Goal: Transaction & Acquisition: Purchase product/service

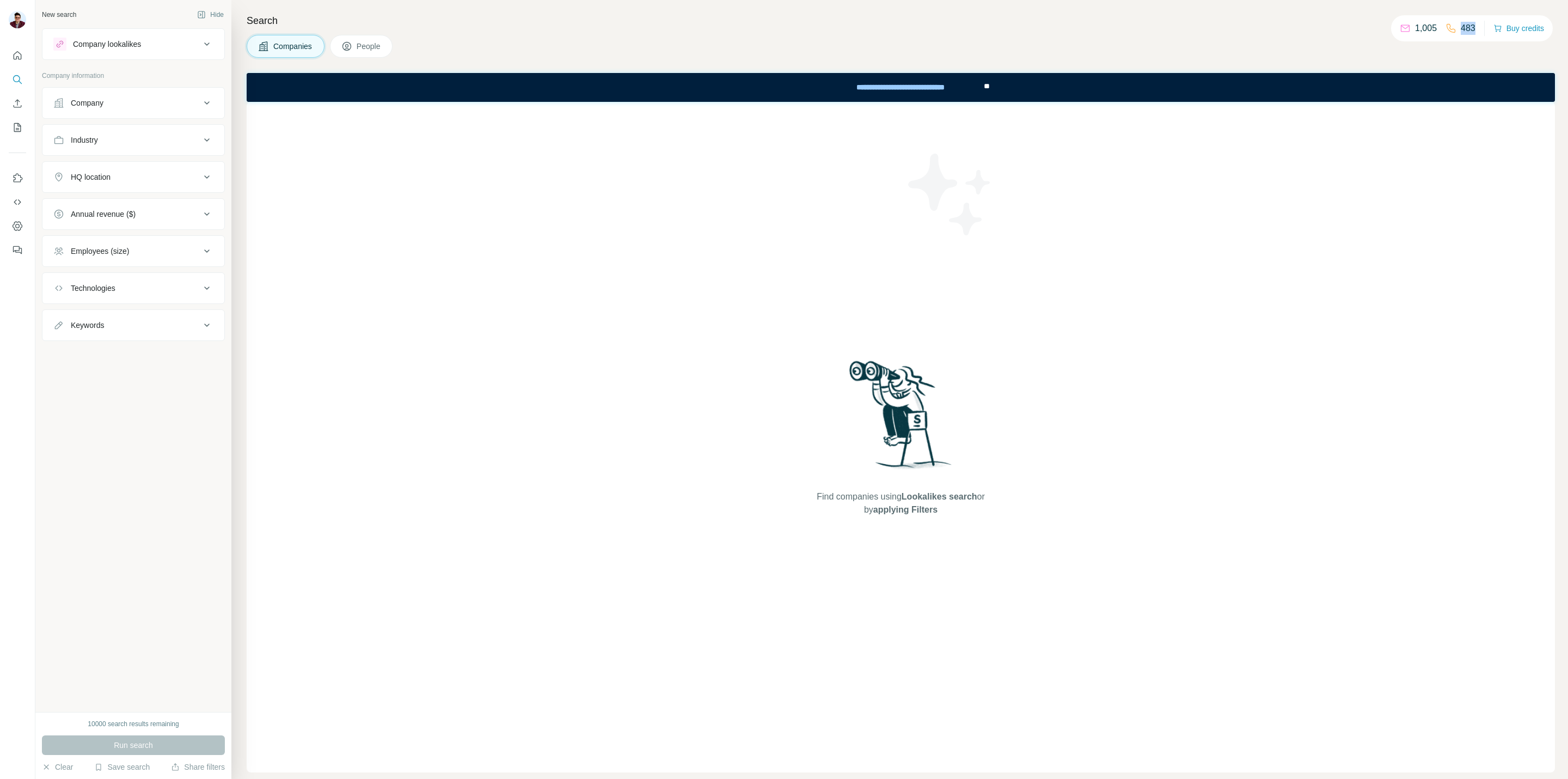
drag, startPoint x: 1457, startPoint y: 29, endPoint x: 1474, endPoint y: 27, distance: 17.1
click at [1474, 27] on div "1,005 483 Buy credits" at bounding box center [1472, 28] width 162 height 26
click at [1461, 30] on p "483" at bounding box center [1468, 28] width 15 height 13
drag, startPoint x: 1452, startPoint y: 26, endPoint x: 1479, endPoint y: 26, distance: 27.0
click at [1479, 26] on div "1,005 483 Buy credits" at bounding box center [1472, 28] width 162 height 26
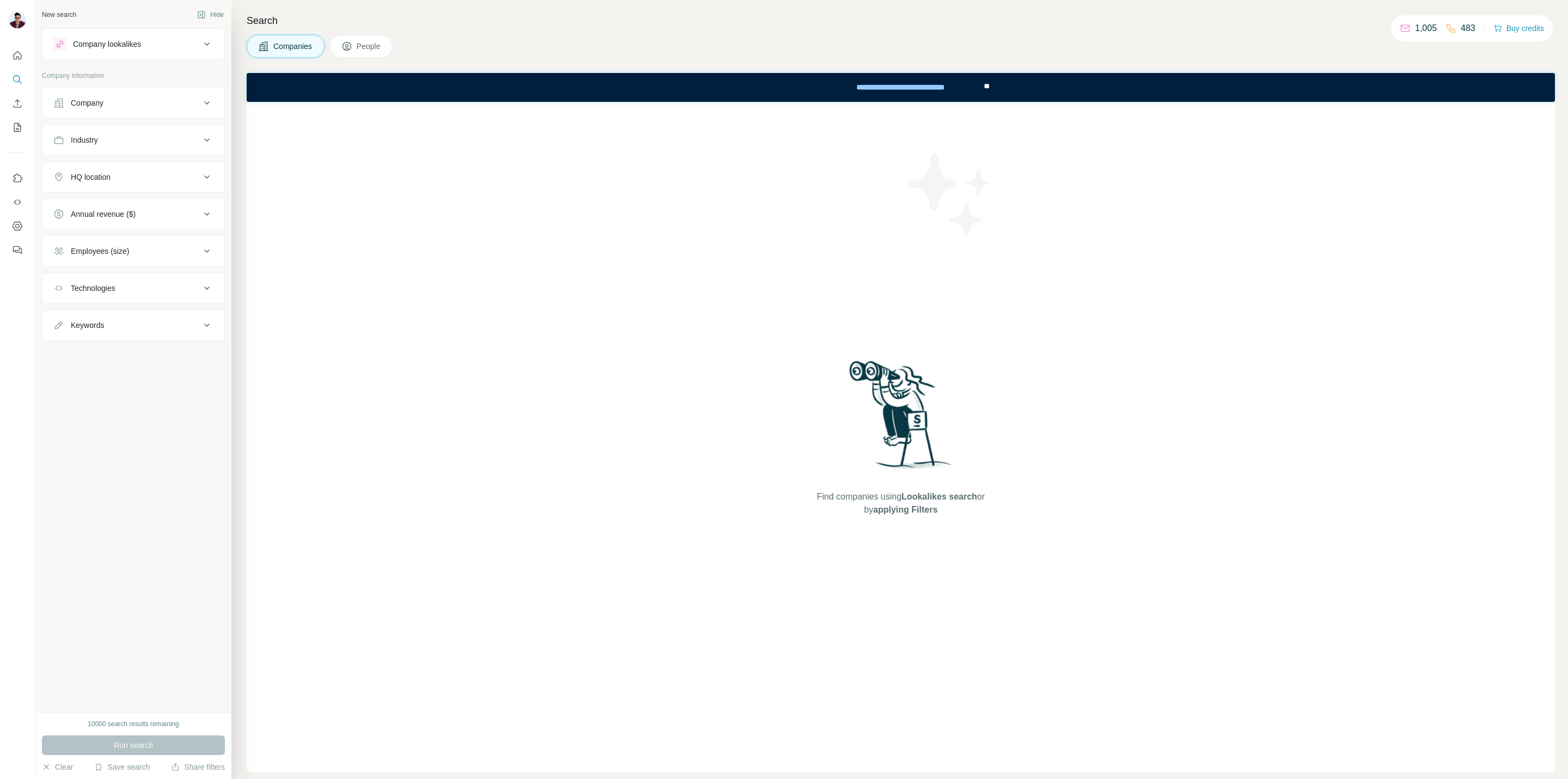
click at [1451, 30] on div "483" at bounding box center [1460, 28] width 30 height 13
drag, startPoint x: 1454, startPoint y: 27, endPoint x: 1486, endPoint y: 27, distance: 32.0
click at [1486, 27] on div "1,005 483 Buy credits" at bounding box center [1472, 28] width 162 height 26
click at [1475, 28] on div "1,005 483 Buy credits" at bounding box center [1472, 28] width 162 height 26
click at [1468, 29] on p "483" at bounding box center [1468, 28] width 15 height 13
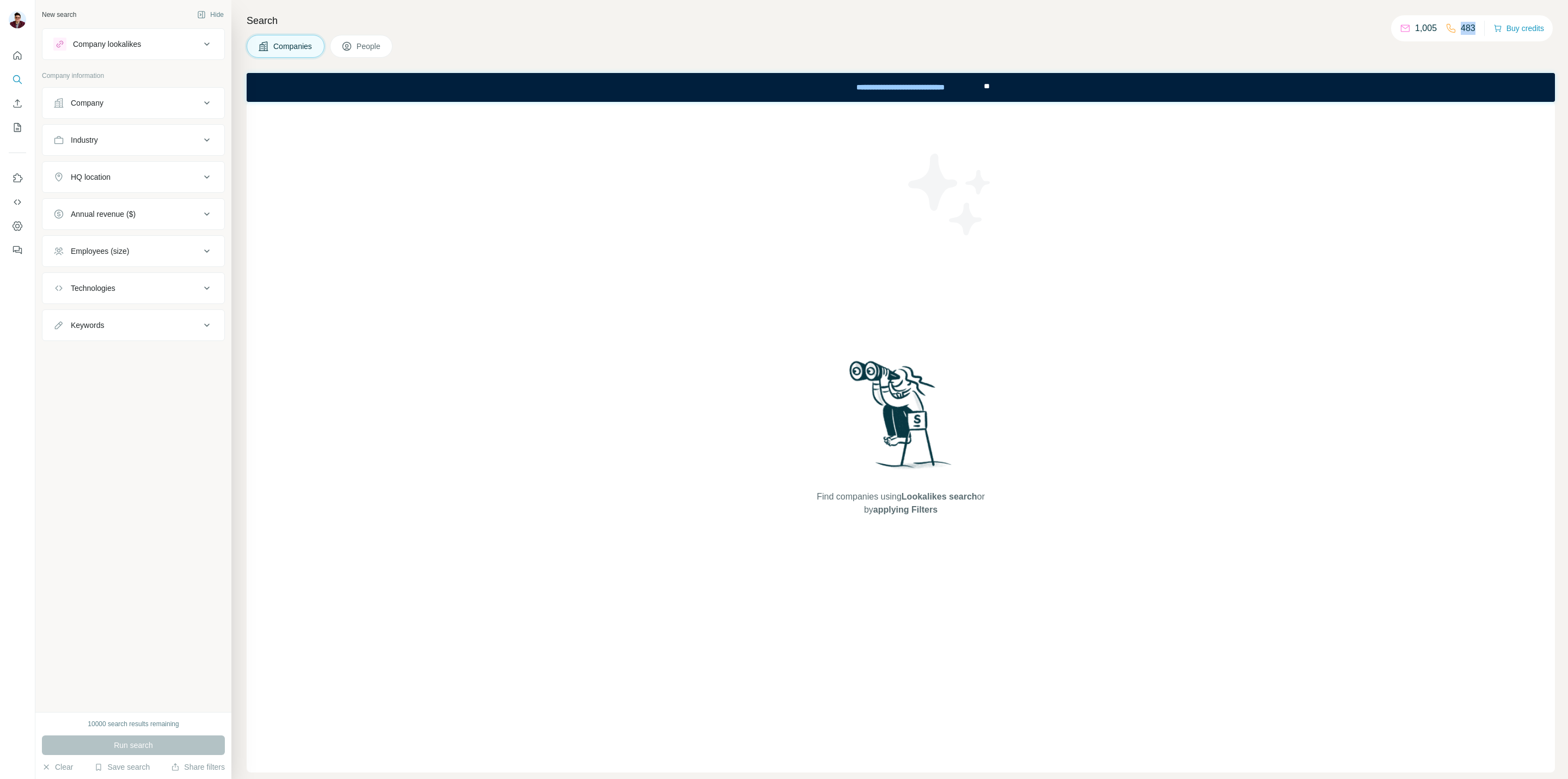
click at [1468, 29] on p "483" at bounding box center [1468, 28] width 15 height 13
click at [1461, 29] on p "483" at bounding box center [1468, 28] width 15 height 13
click at [1461, 23] on p "483" at bounding box center [1468, 28] width 15 height 13
